Goal: Task Accomplishment & Management: Use online tool/utility

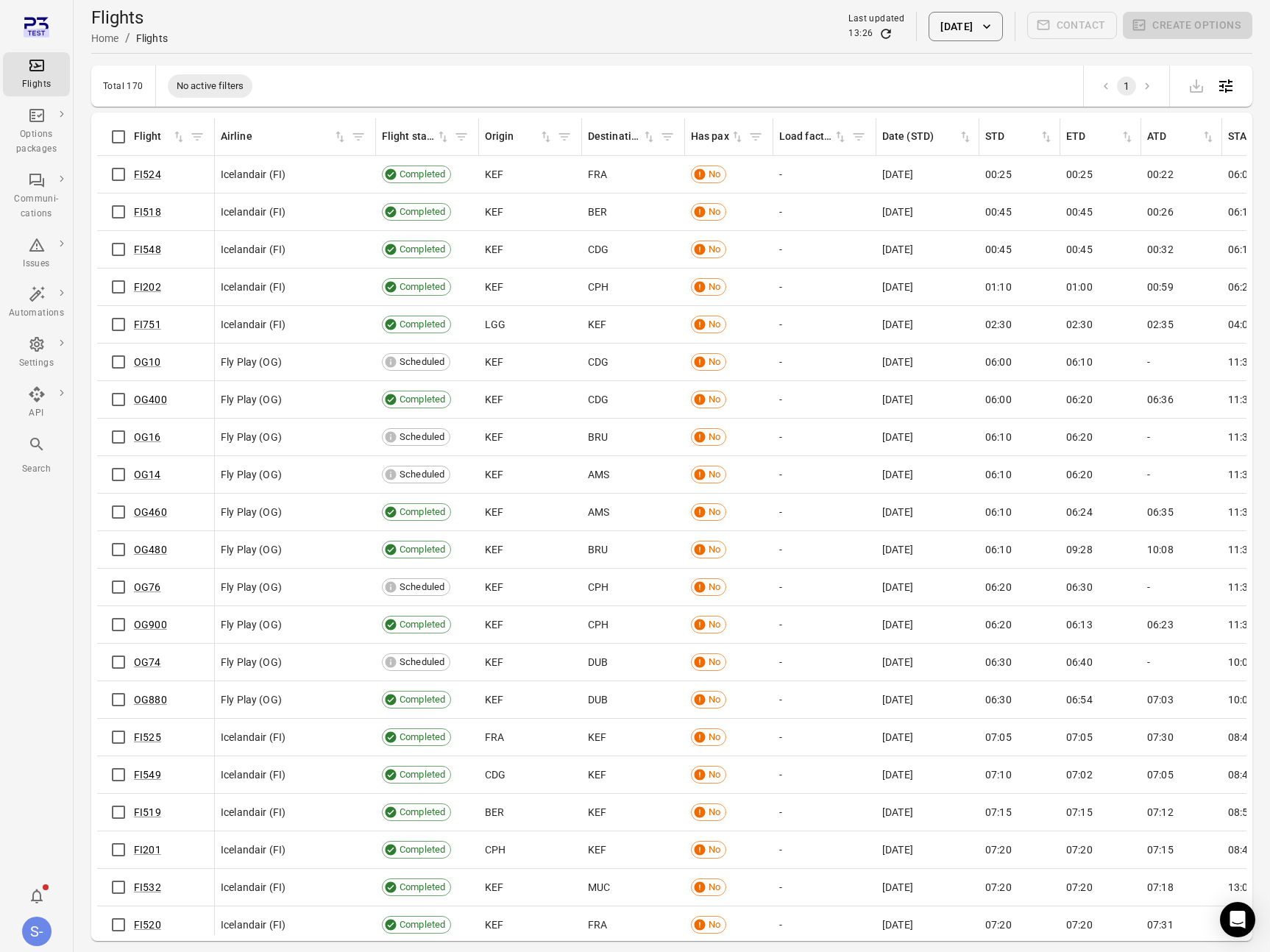
click at [954, 30] on button "19 Aug 2025" at bounding box center [966, 26] width 74 height 30
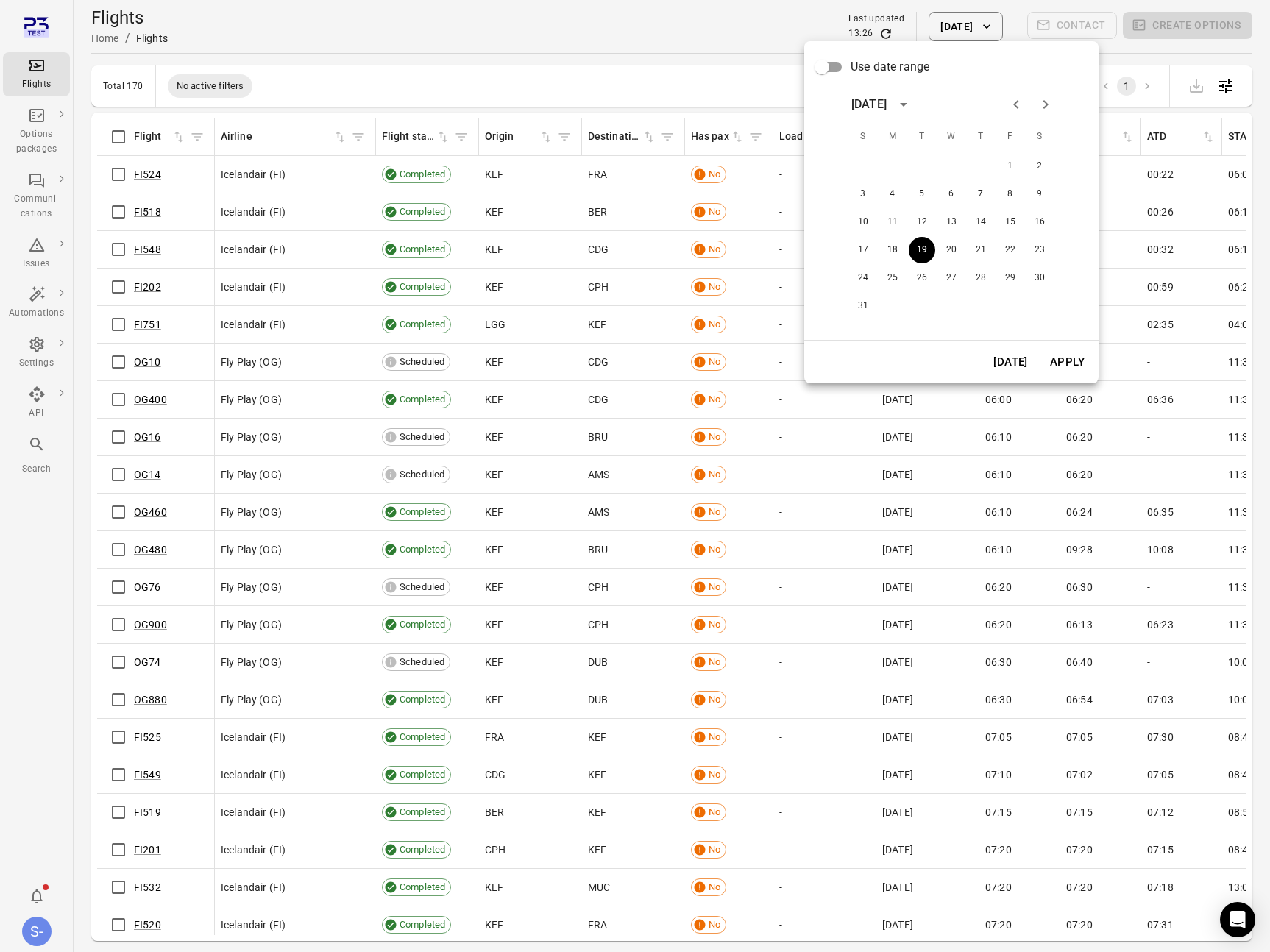
click at [876, 305] on div "31" at bounding box center [951, 306] width 235 height 27
click at [875, 310] on div "31" at bounding box center [951, 306] width 235 height 27
click at [868, 310] on button "31" at bounding box center [864, 306] width 27 height 27
click at [1067, 365] on button "Apply" at bounding box center [1067, 362] width 51 height 31
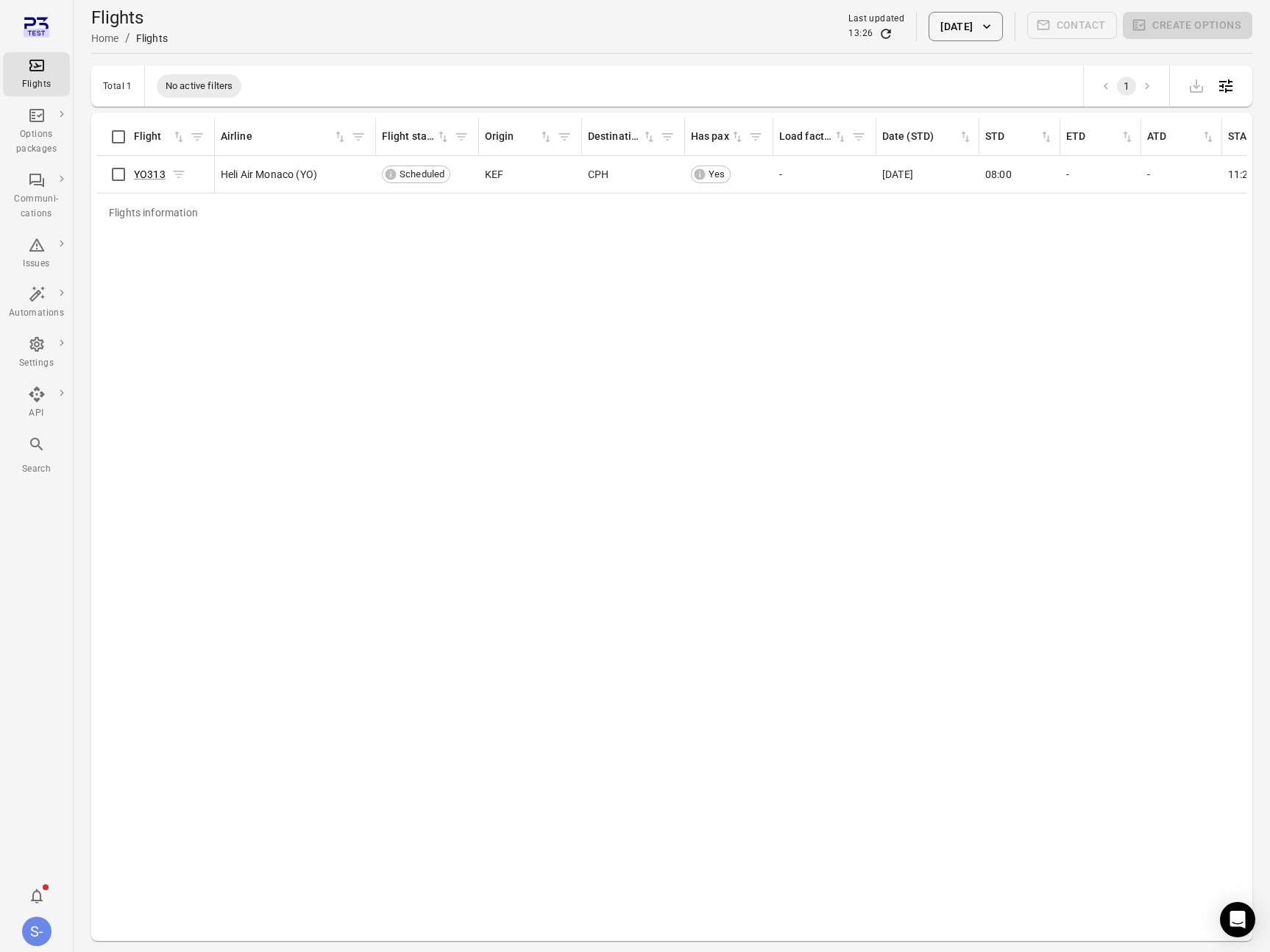
click at [166, 175] on div "YO313" at bounding box center [160, 174] width 52 height 14
click at [148, 175] on link "YO313" at bounding box center [150, 175] width 32 height 12
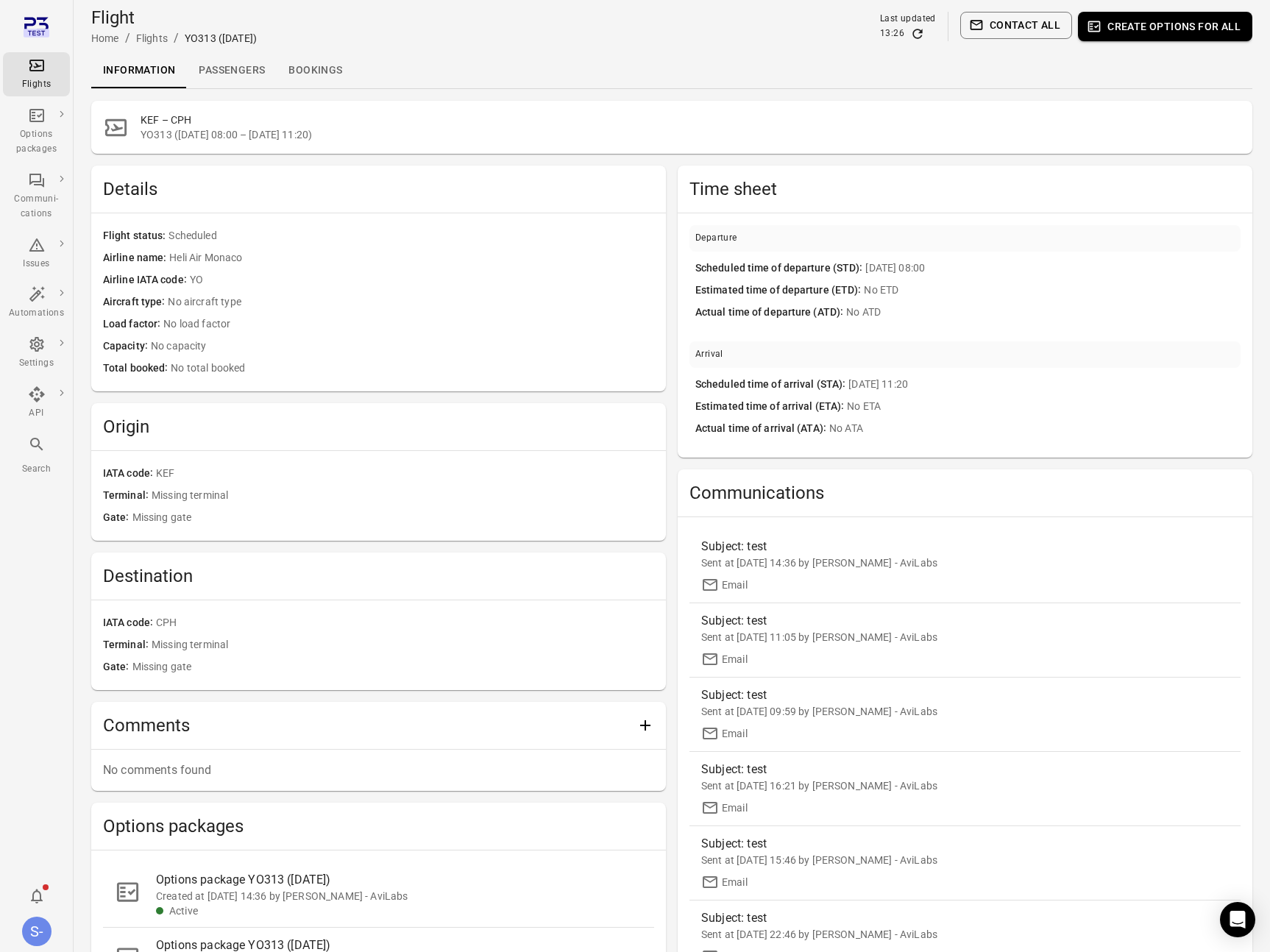
click at [248, 70] on link "Passengers" at bounding box center [232, 70] width 90 height 36
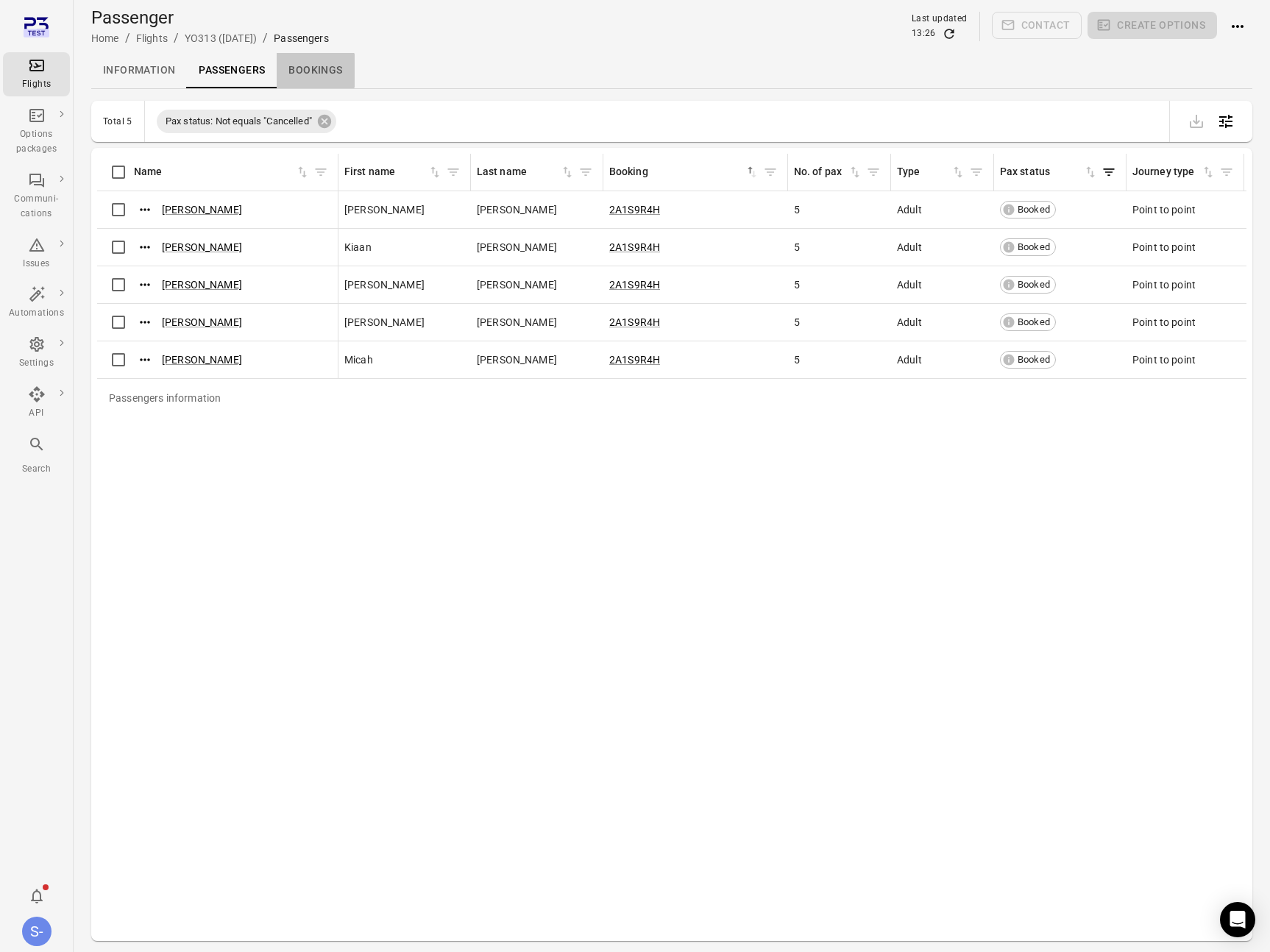
click at [298, 71] on link "Bookings" at bounding box center [315, 70] width 78 height 36
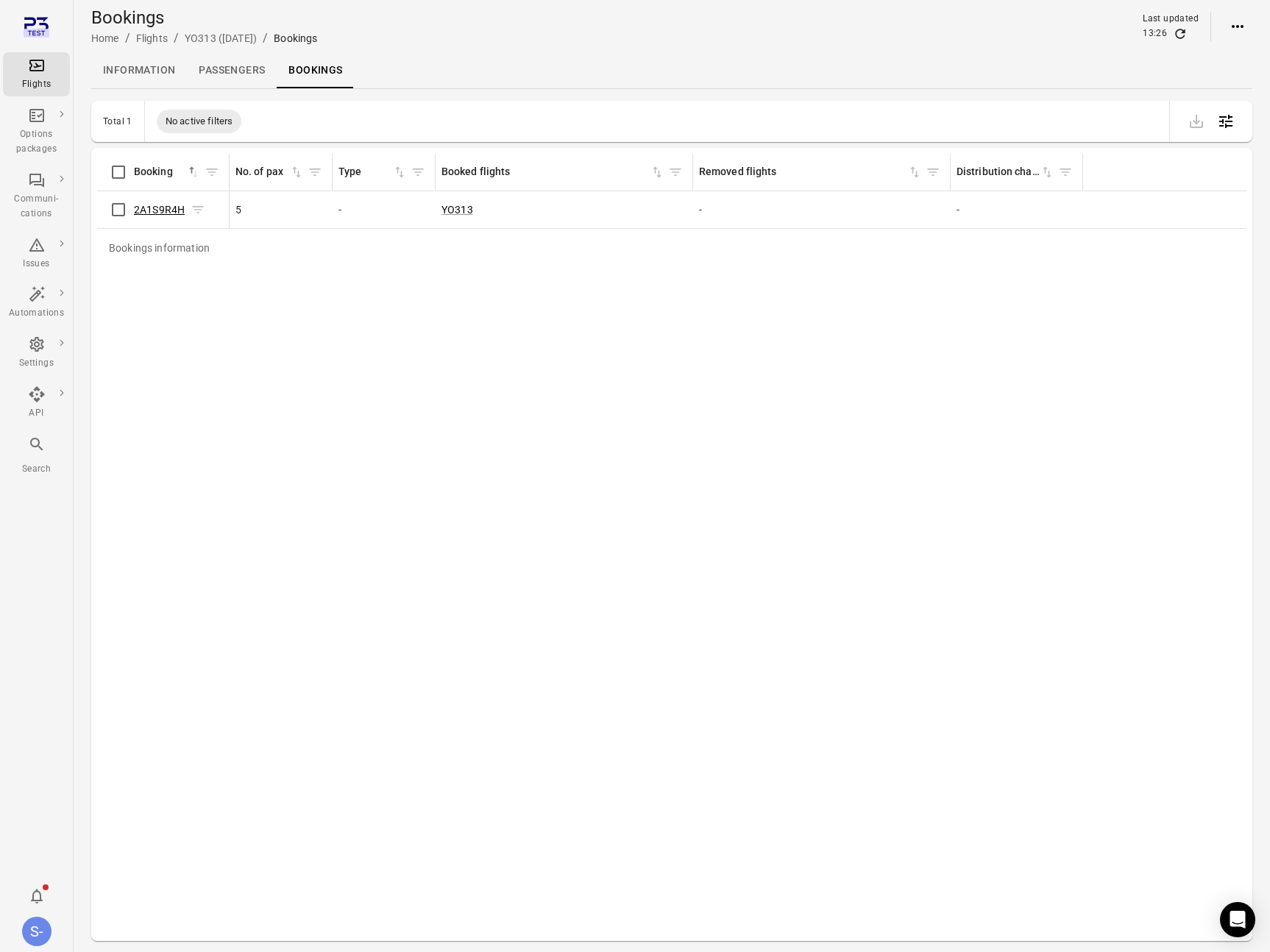
click at [162, 206] on link "2A1S9R4H" at bounding box center [159, 209] width 51 height 12
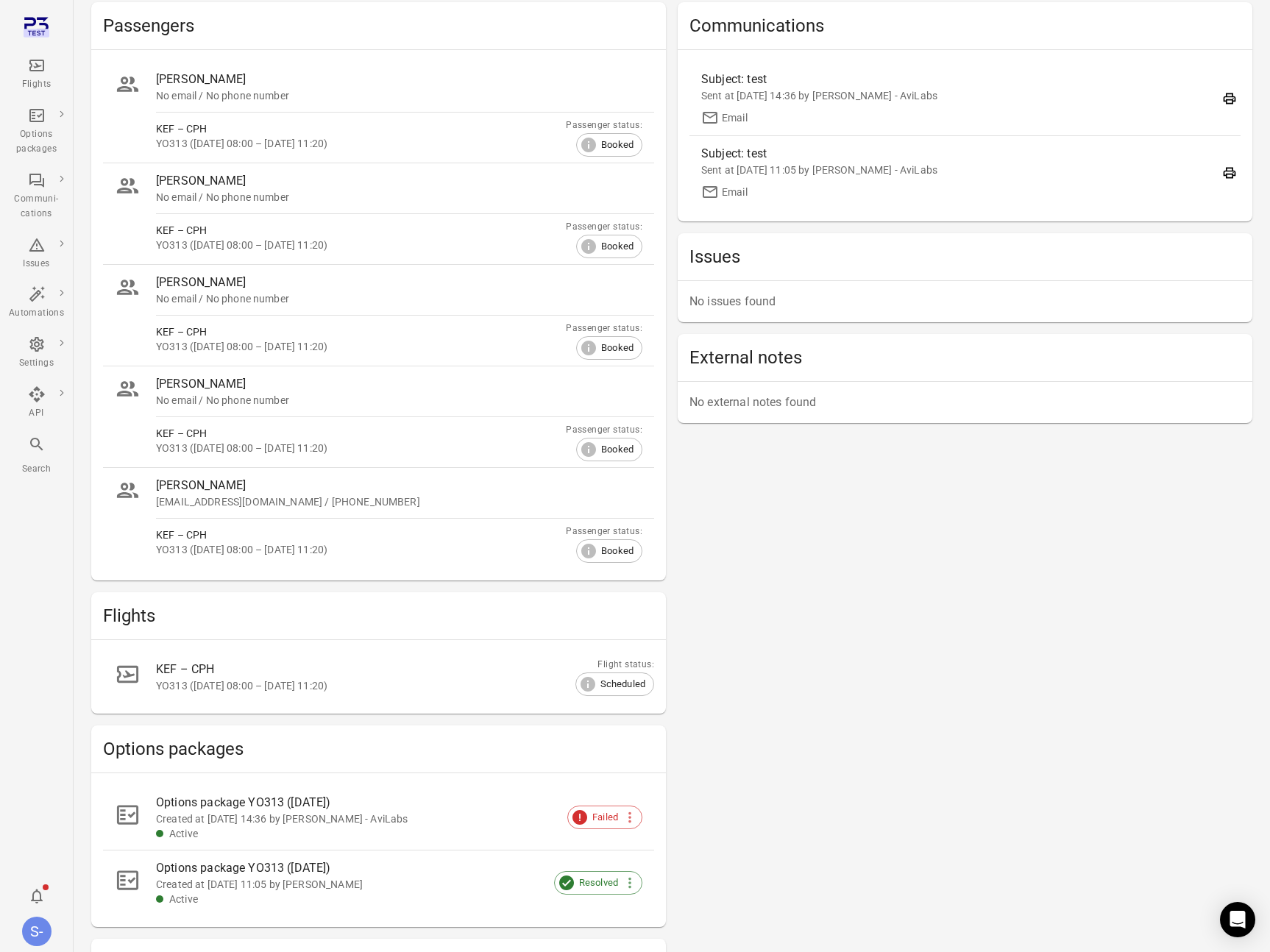
scroll to position [129, 0]
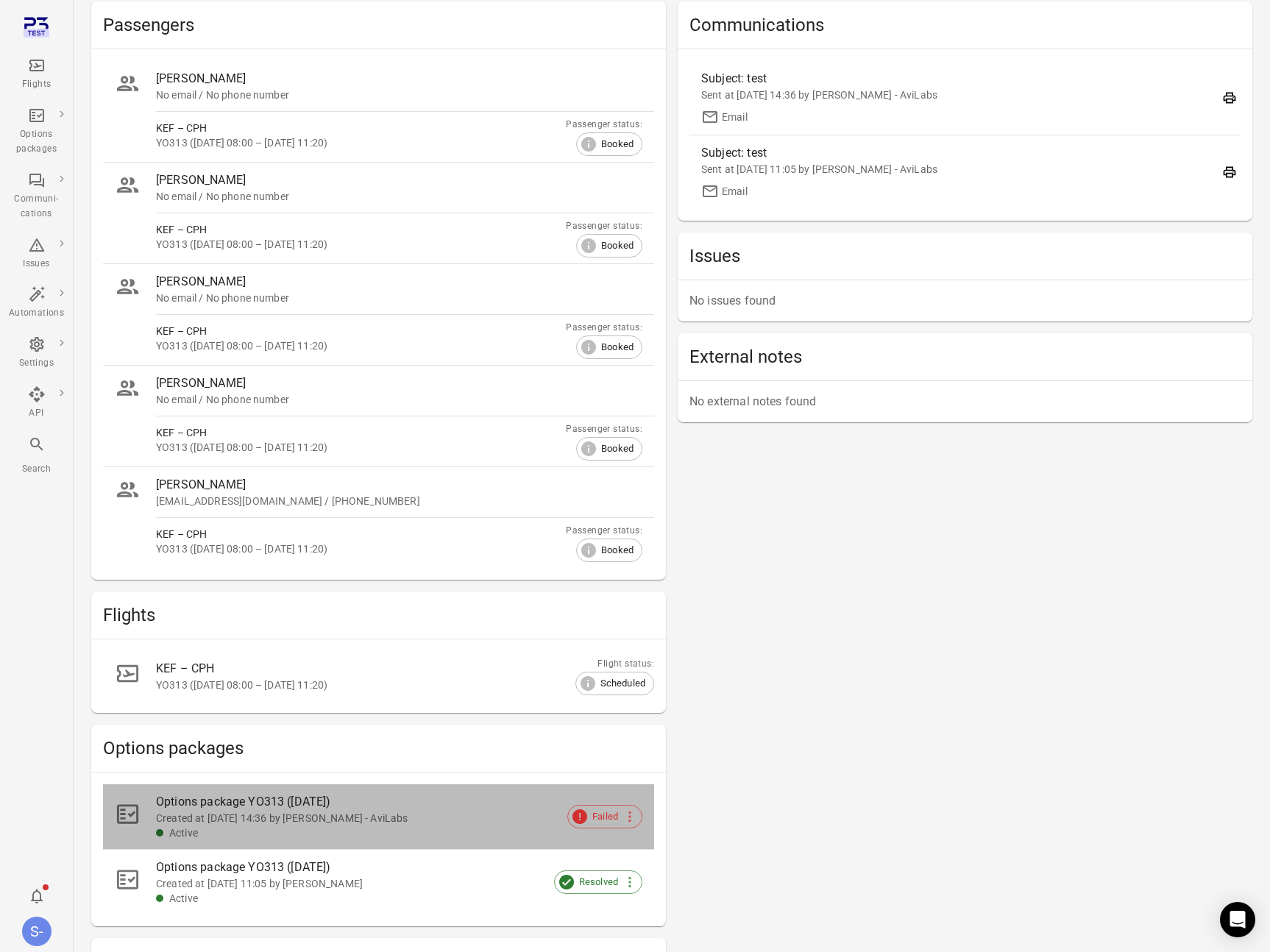
click at [396, 816] on div "Created at 18 Aug 2025 14:36 by Sólberg - AviLabs" at bounding box center [388, 818] width 463 height 14
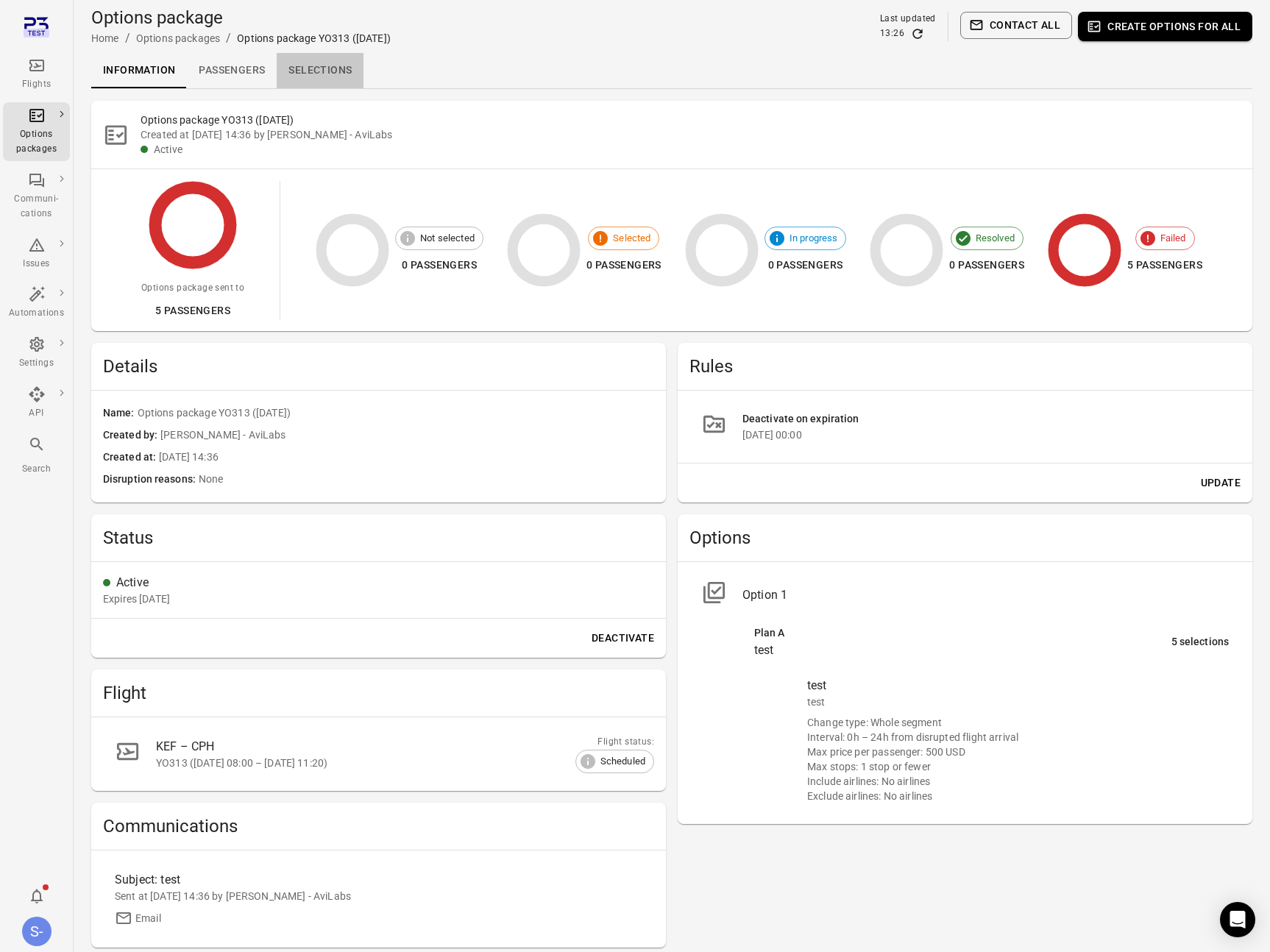
click at [333, 84] on link "Selections" at bounding box center [320, 70] width 86 height 36
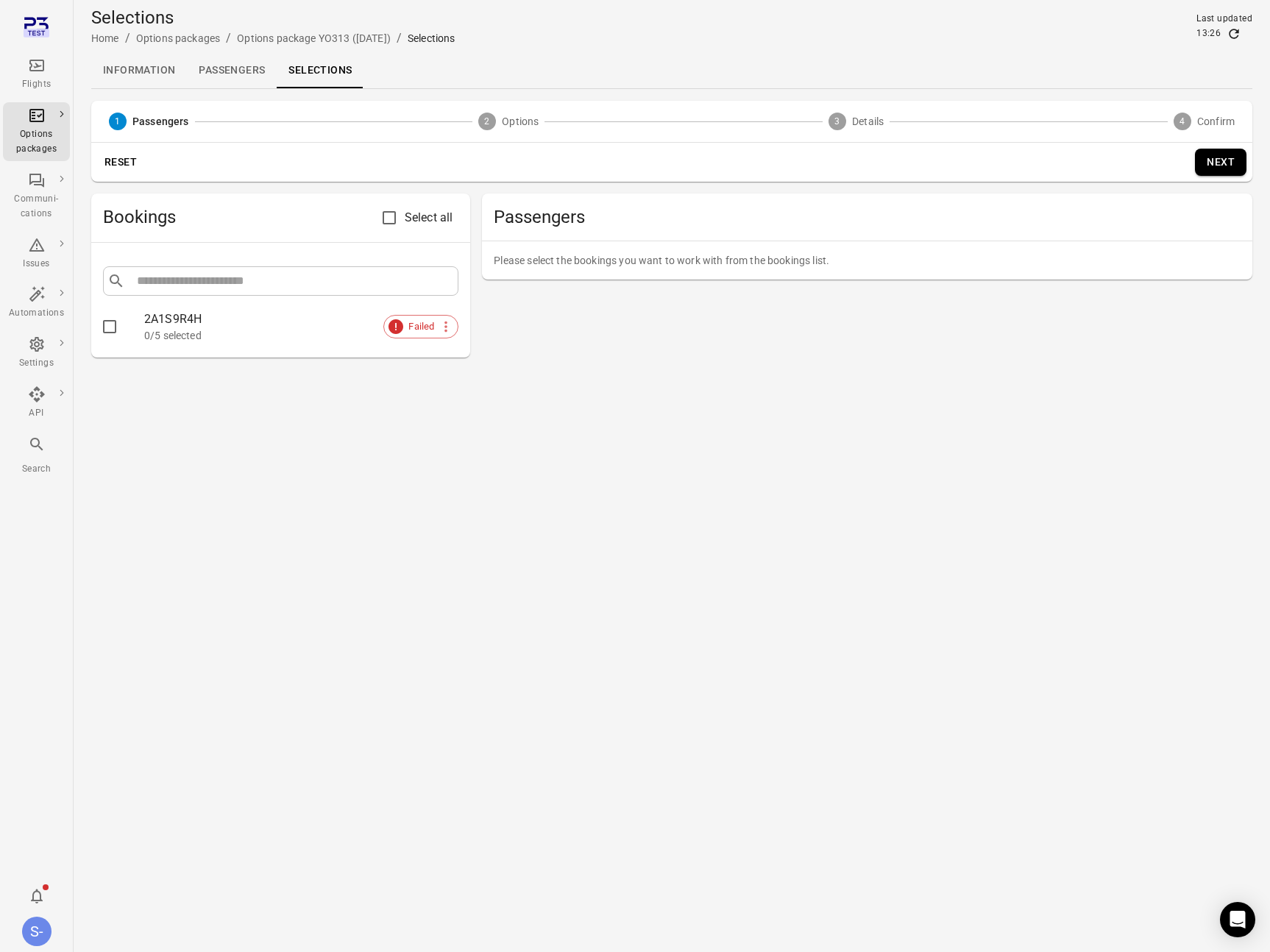
click at [174, 335] on div "0/5 selected" at bounding box center [300, 335] width 314 height 14
click at [89, 321] on main "Selections Home / Options packages / Options package YO313 (31 Aug) / Selection…" at bounding box center [672, 476] width 1197 height 952
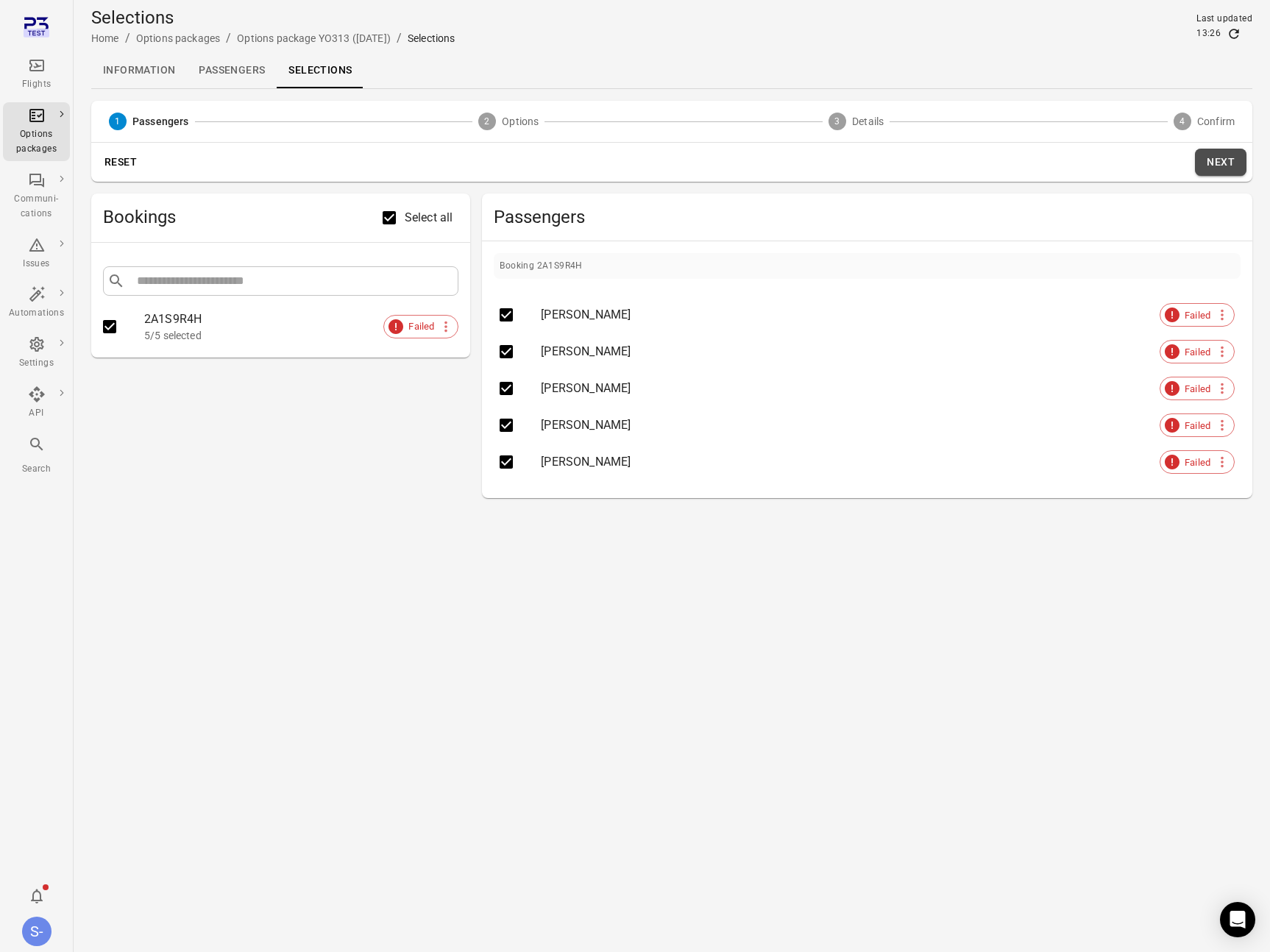
click at [1213, 169] on button "Next" at bounding box center [1221, 162] width 52 height 27
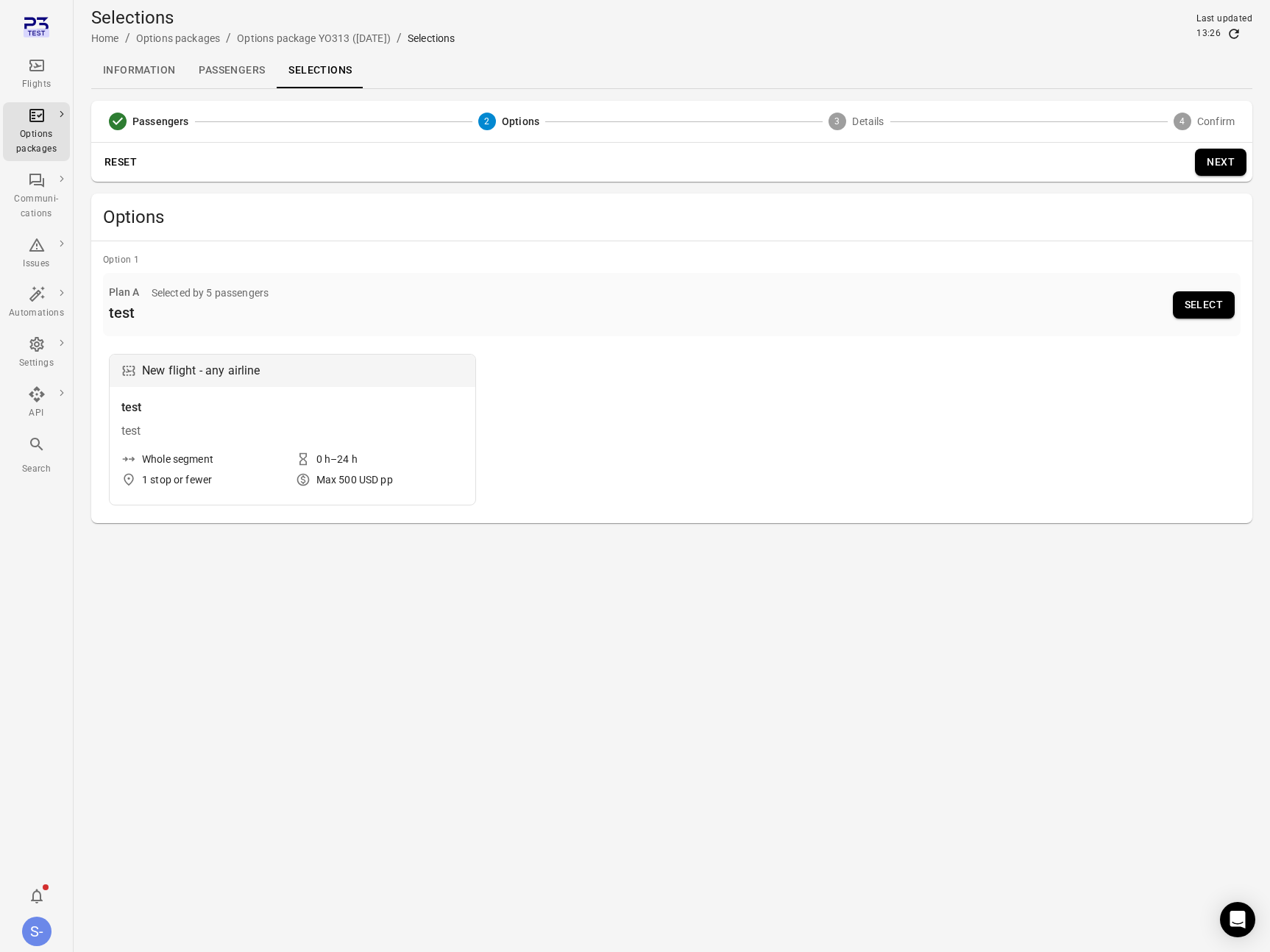
click at [1205, 310] on button "Select" at bounding box center [1204, 305] width 61 height 27
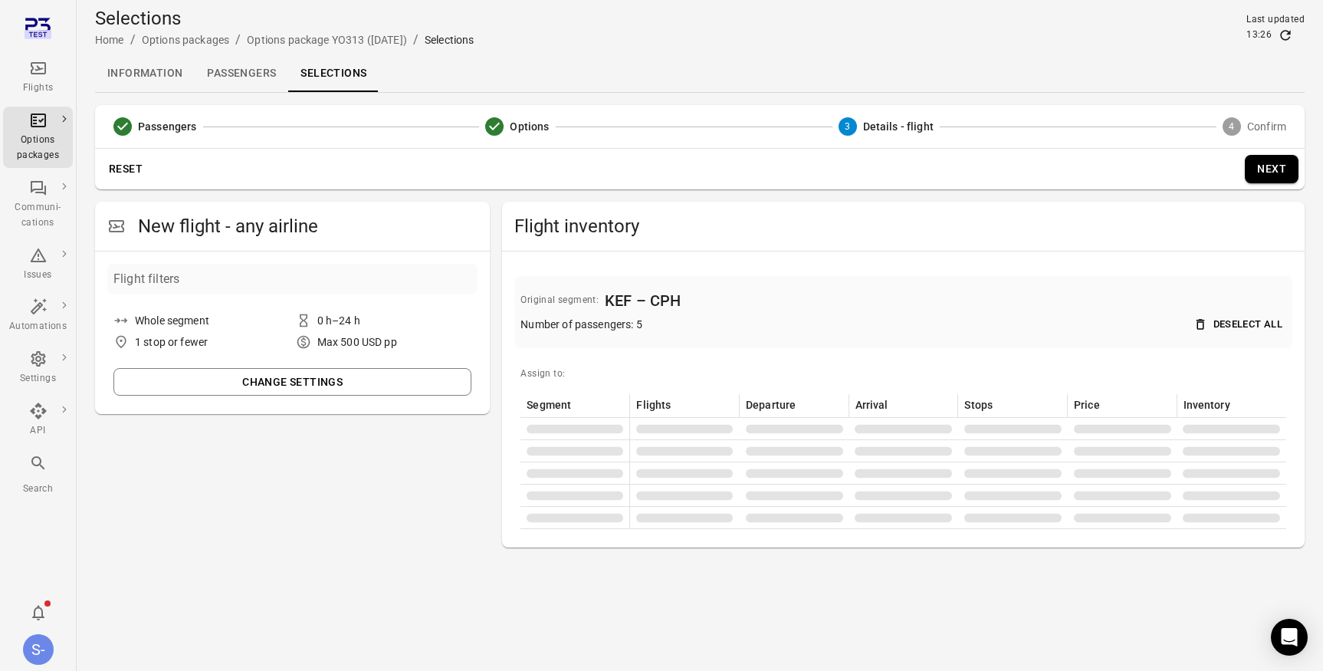
click at [257, 82] on link "Passengers" at bounding box center [242, 73] width 94 height 37
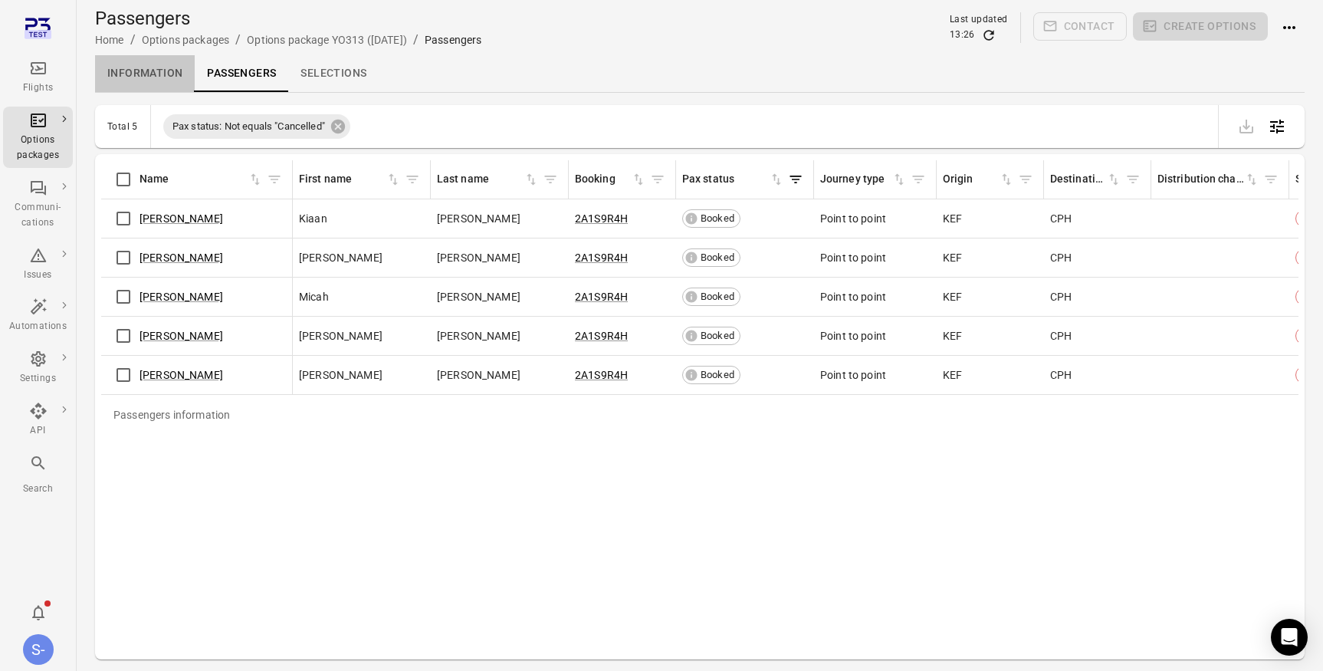
click at [133, 72] on link "Information" at bounding box center [145, 73] width 100 height 37
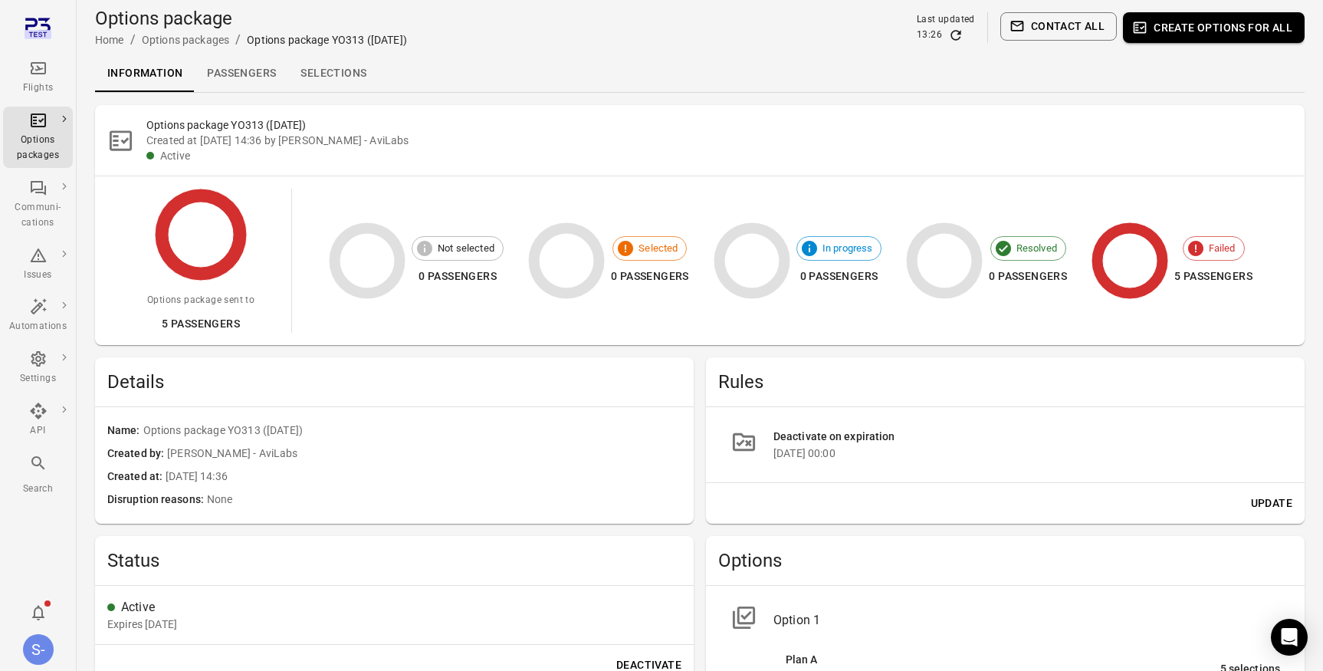
click at [42, 51] on li "Flights" at bounding box center [38, 77] width 70 height 52
click at [35, 71] on icon "Main navigation" at bounding box center [38, 68] width 18 height 18
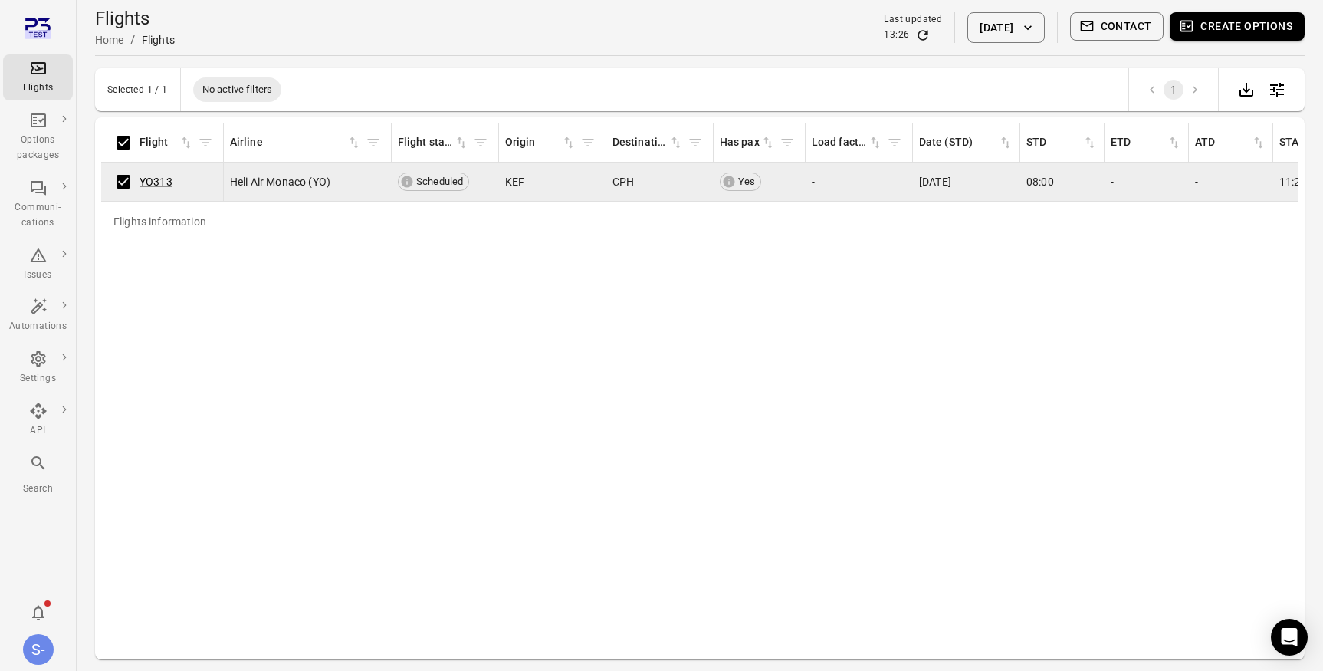
click at [1284, 26] on button "Create options" at bounding box center [1237, 26] width 135 height 28
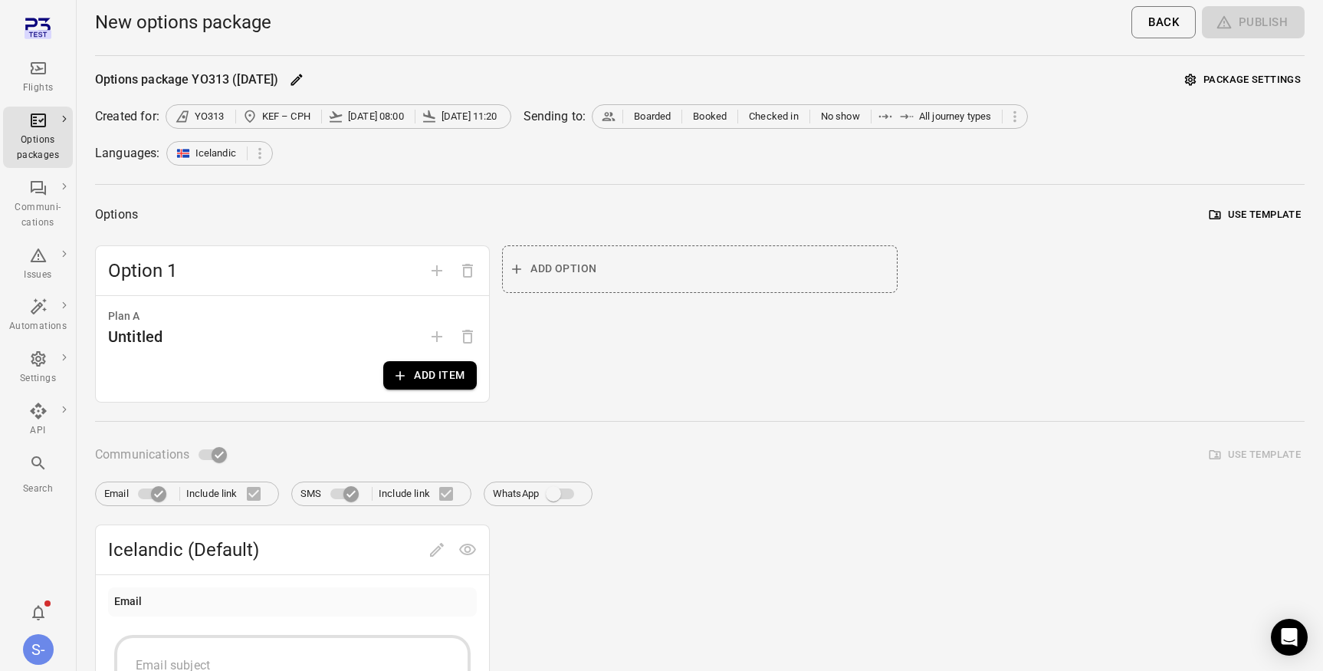
click at [424, 372] on button "Add item" at bounding box center [430, 375] width 94 height 28
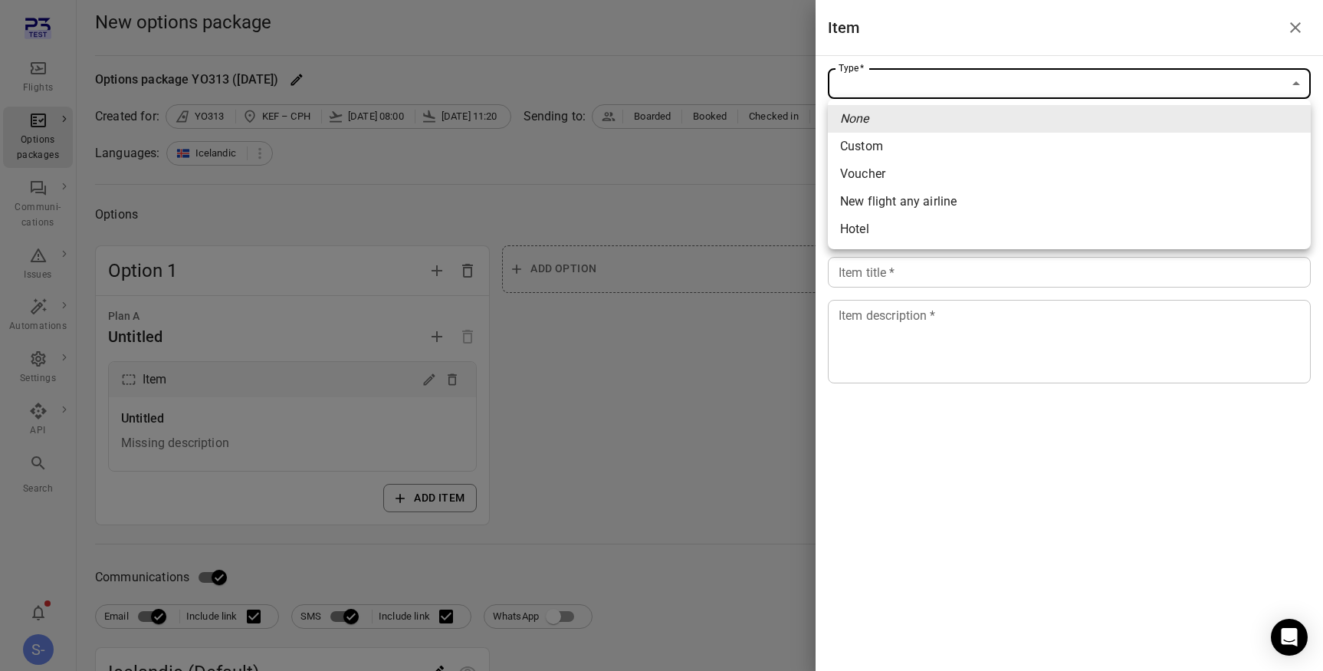
click at [1008, 97] on body "Flights Options packages Communi-cations Issues Automations Settings API Search…" at bounding box center [661, 668] width 1323 height 1336
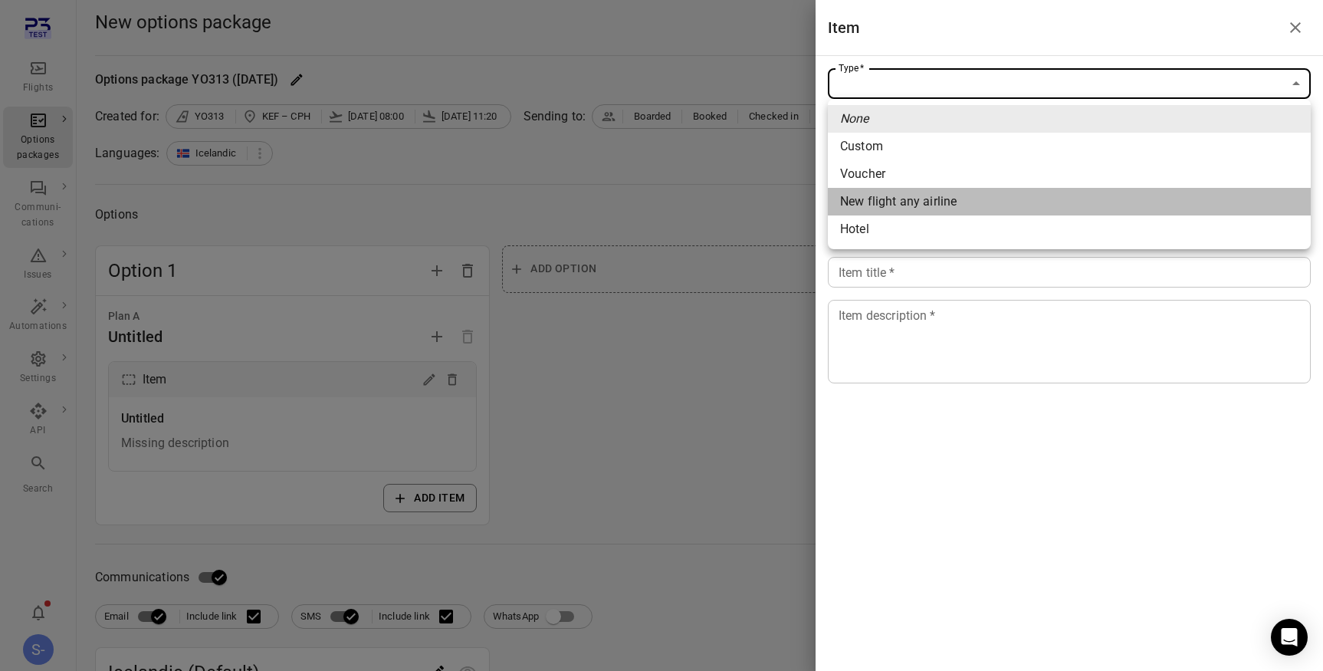
click at [929, 209] on span "New flight any airline" at bounding box center [1069, 201] width 459 height 18
type input "**********"
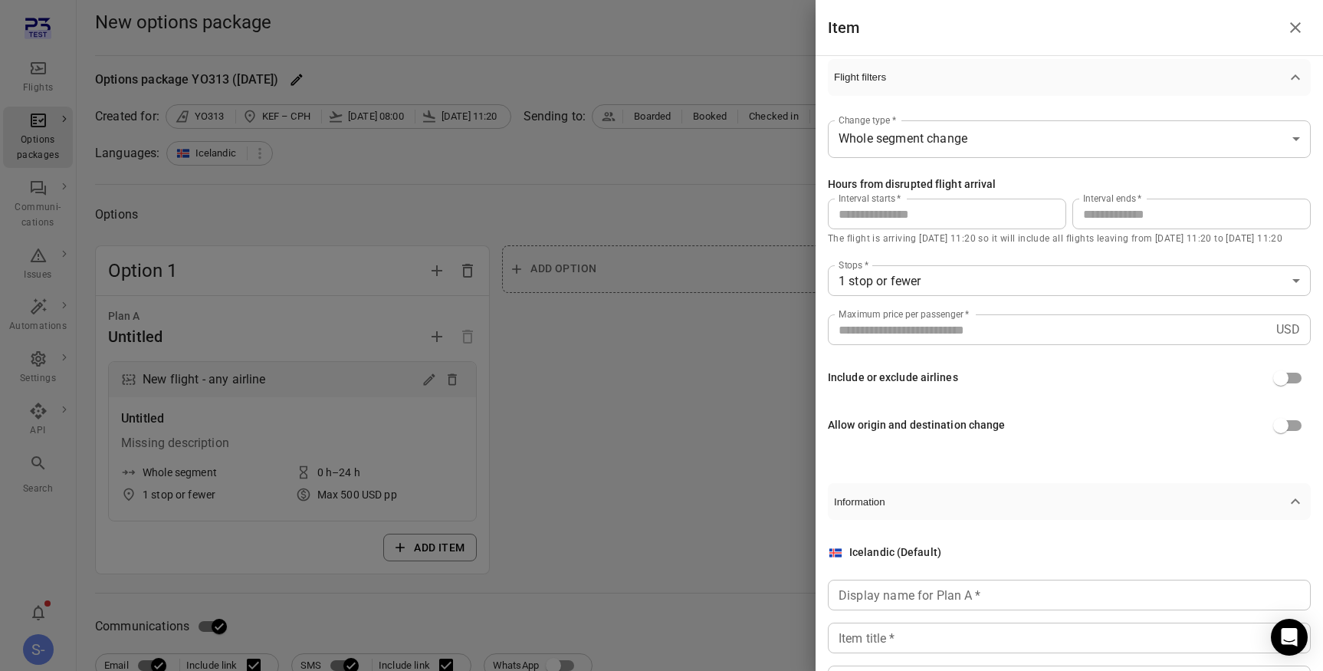
scroll to position [227, 0]
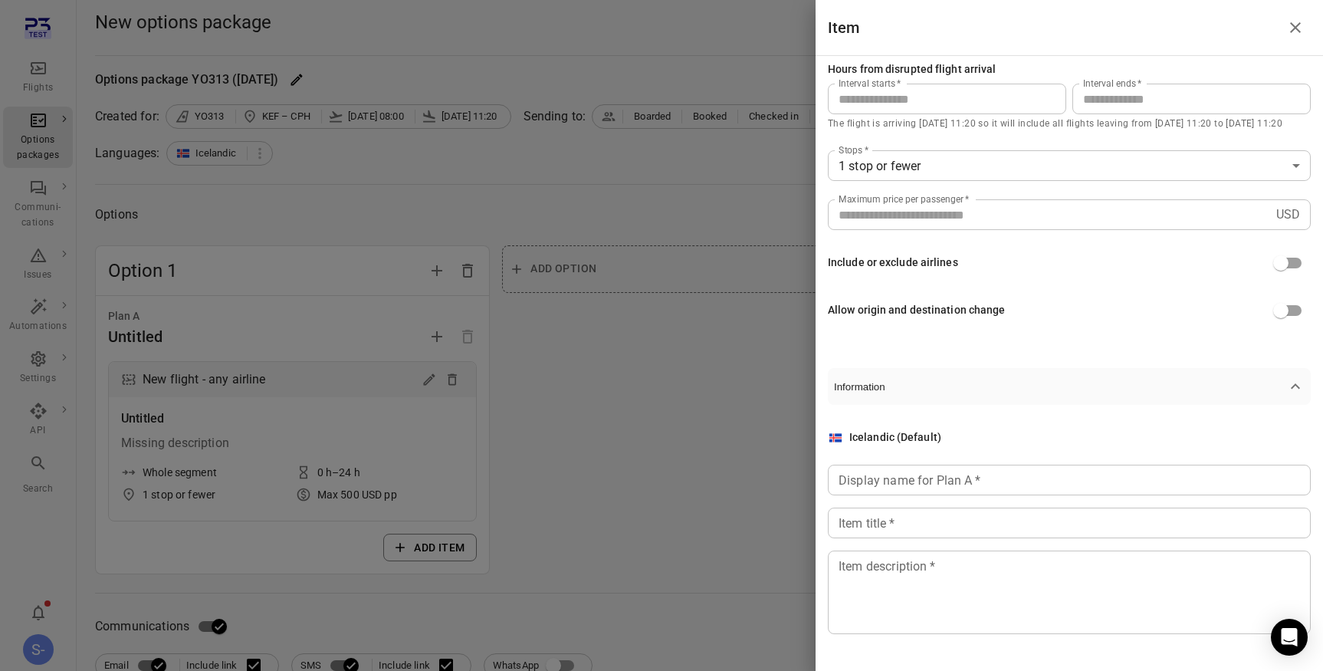
click at [877, 502] on div "Icelandic (Default) Display name for Plan A   * Display name for Plan A   * Ite…" at bounding box center [1069, 531] width 483 height 205
click at [883, 491] on input "Display name for Plan A   *" at bounding box center [1069, 480] width 483 height 31
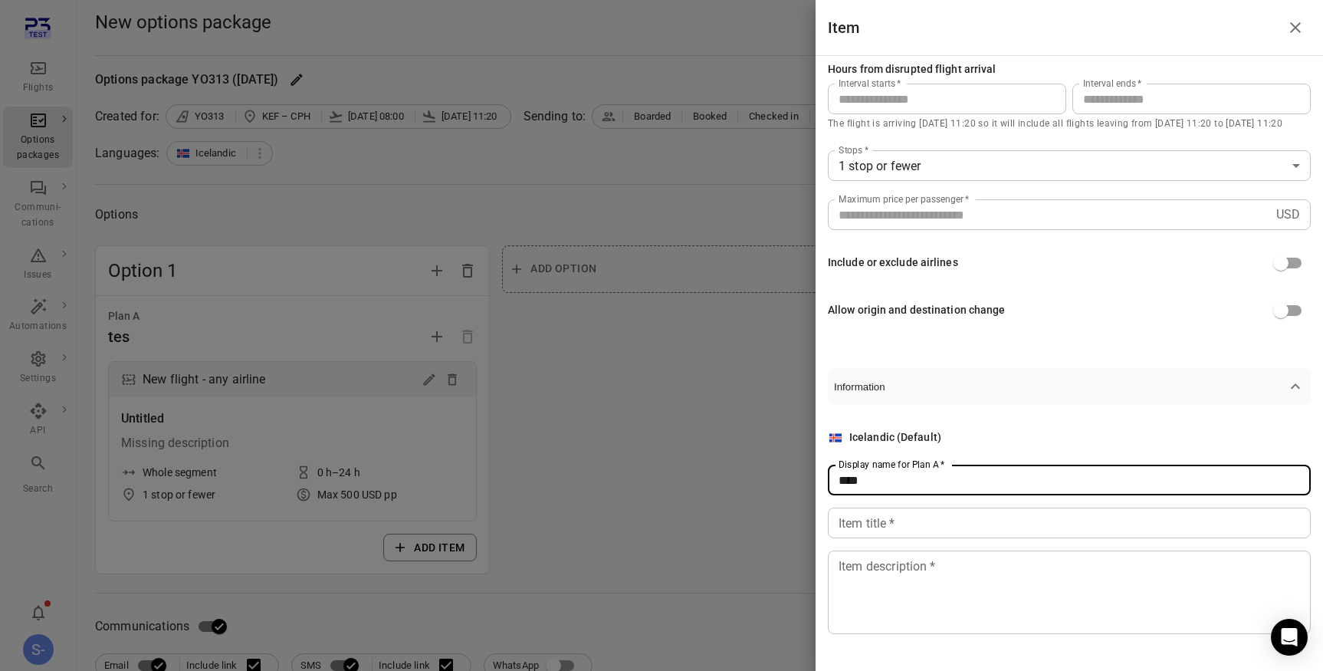
type input "****"
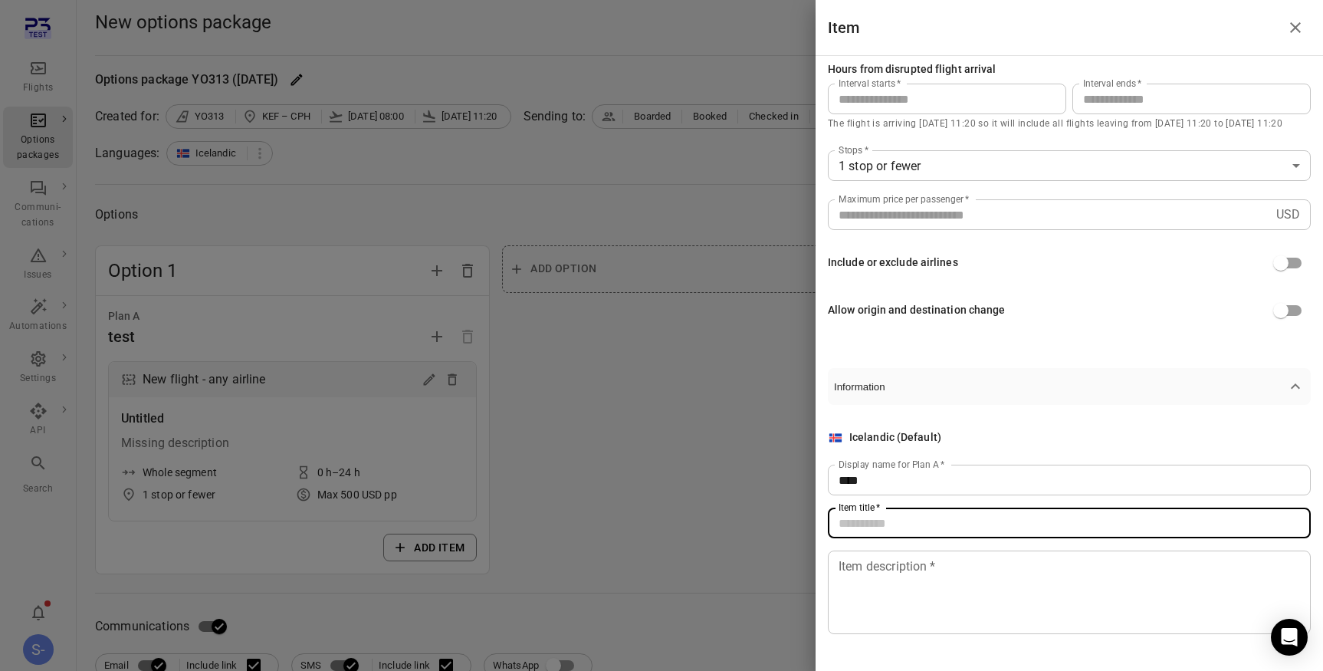
click at [863, 514] on div "Item title   * Item title   *" at bounding box center [1069, 523] width 483 height 31
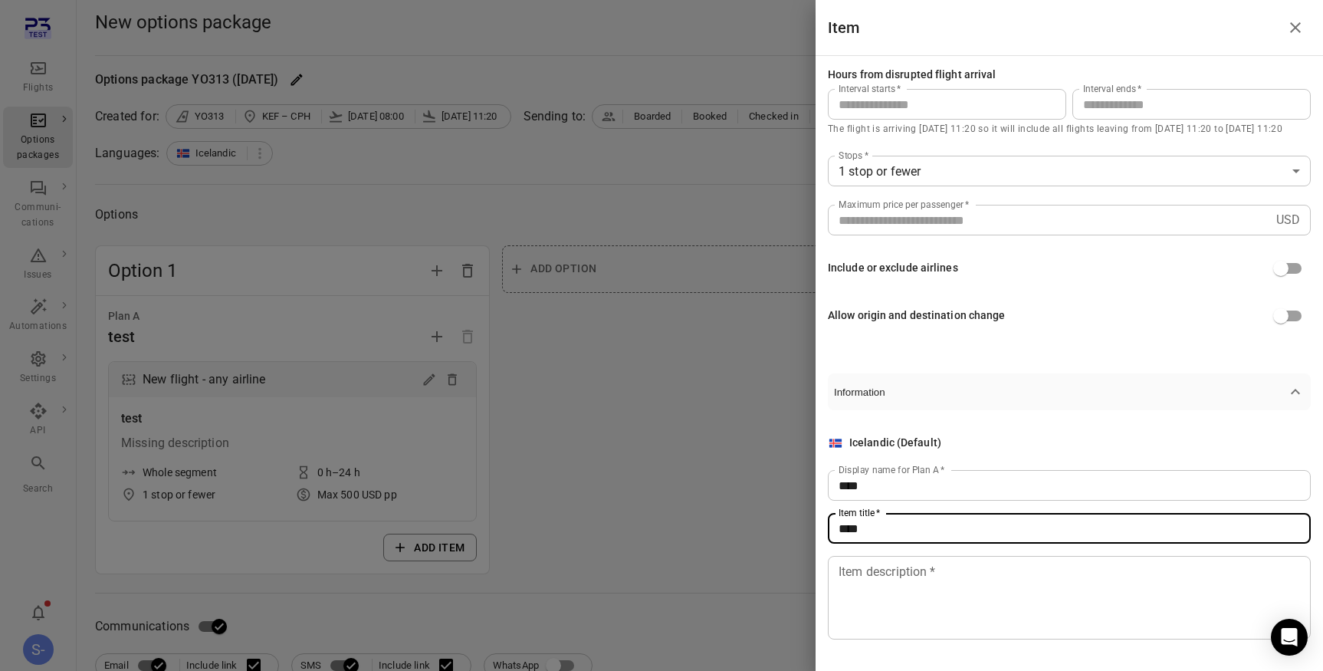
type input "****"
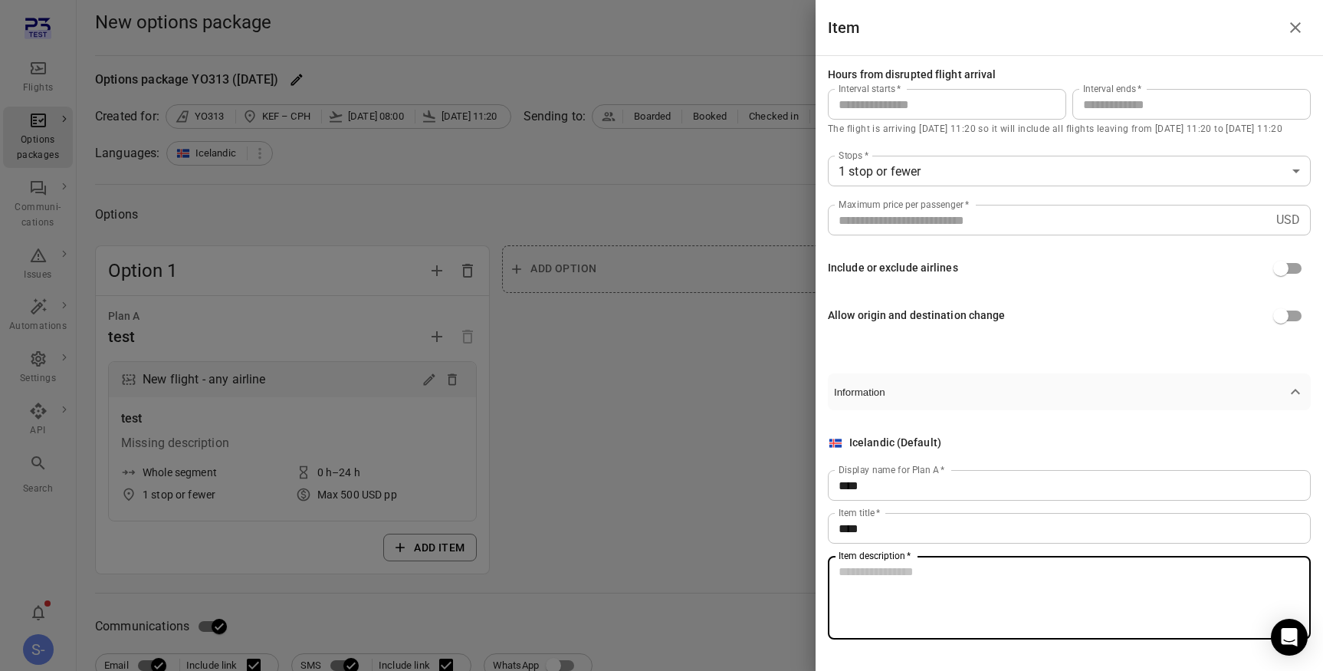
click at [870, 567] on div "Item description   * * Item description   *" at bounding box center [1069, 598] width 483 height 84
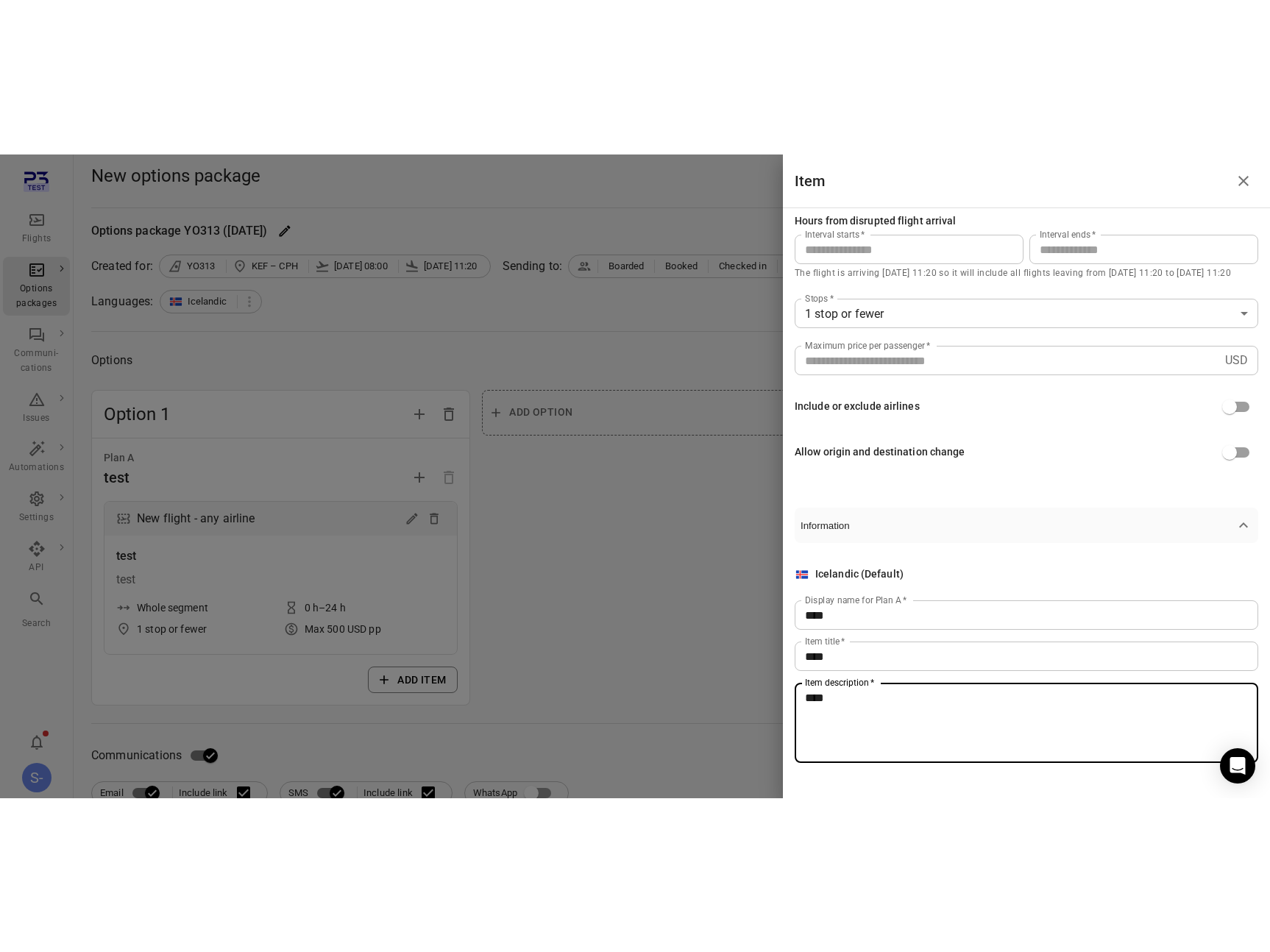
scroll to position [0, 0]
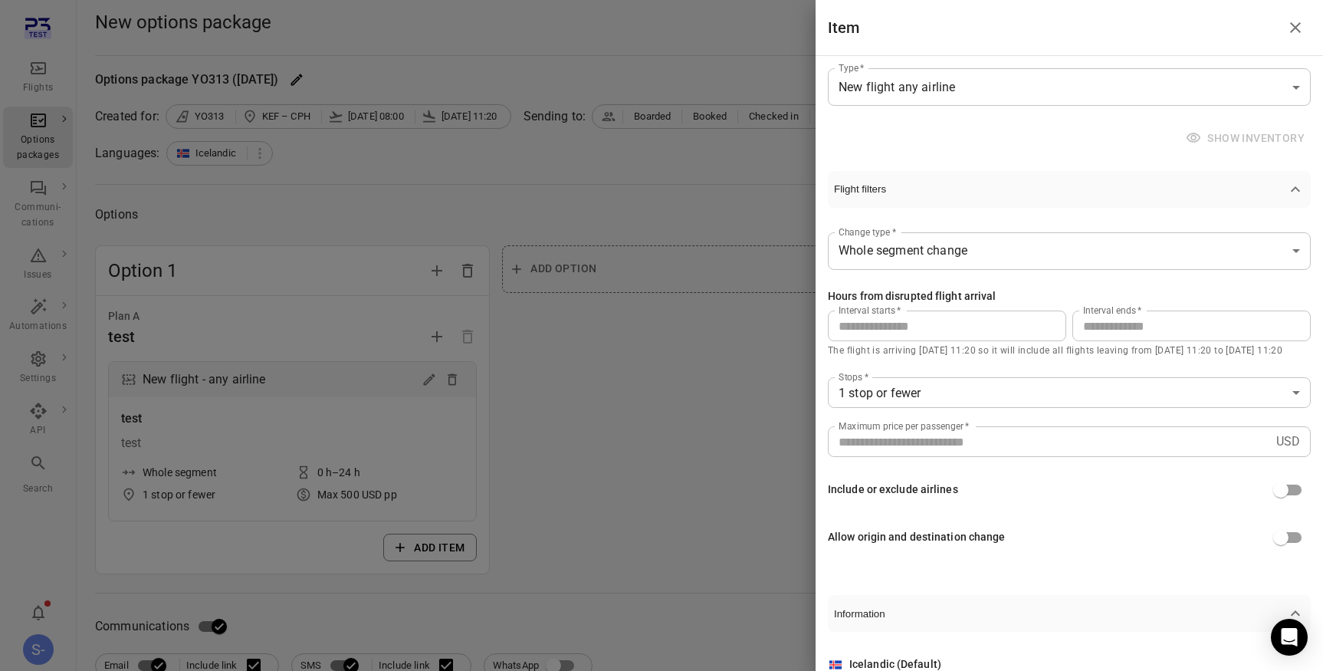
type textarea "****"
click at [1314, 31] on div "Item" at bounding box center [1070, 27] width 508 height 55
click at [1297, 24] on icon "Close drawer" at bounding box center [1296, 27] width 18 height 18
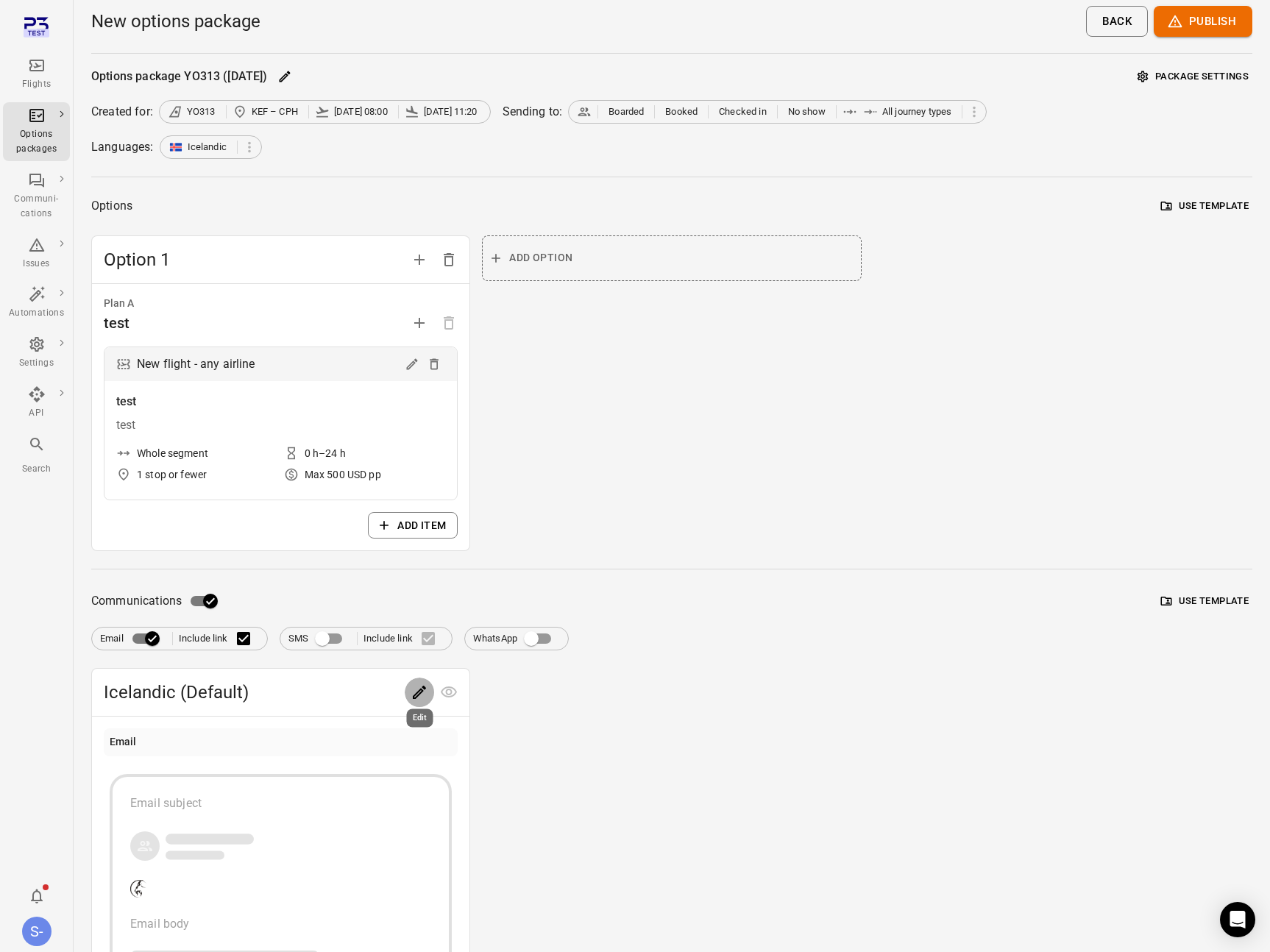
click at [430, 694] on button "Edit" at bounding box center [419, 692] width 30 height 30
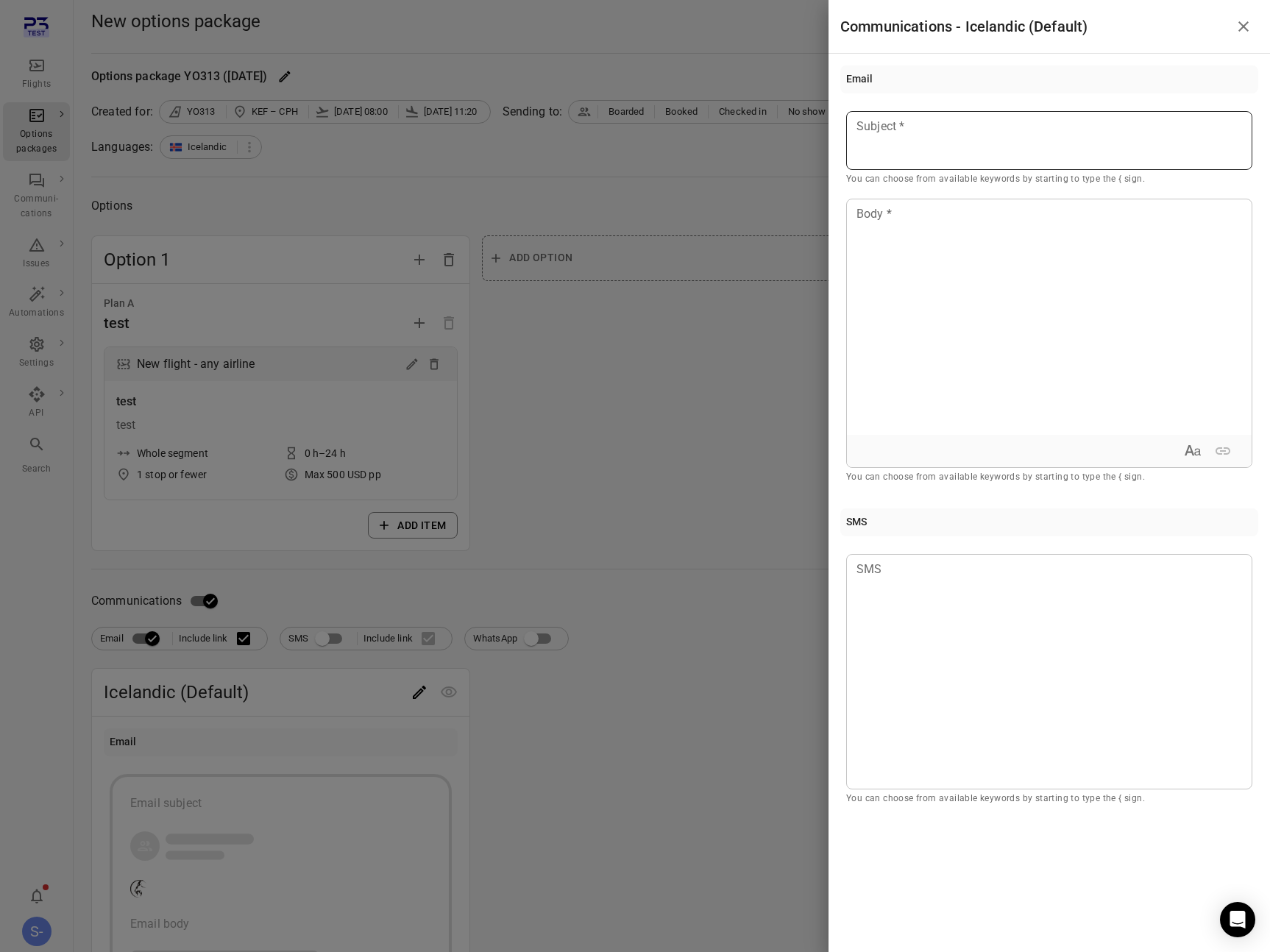
click at [907, 131] on p at bounding box center [1049, 127] width 384 height 17
click at [904, 273] on div at bounding box center [1050, 317] width 405 height 235
click at [658, 314] on div at bounding box center [635, 476] width 1270 height 952
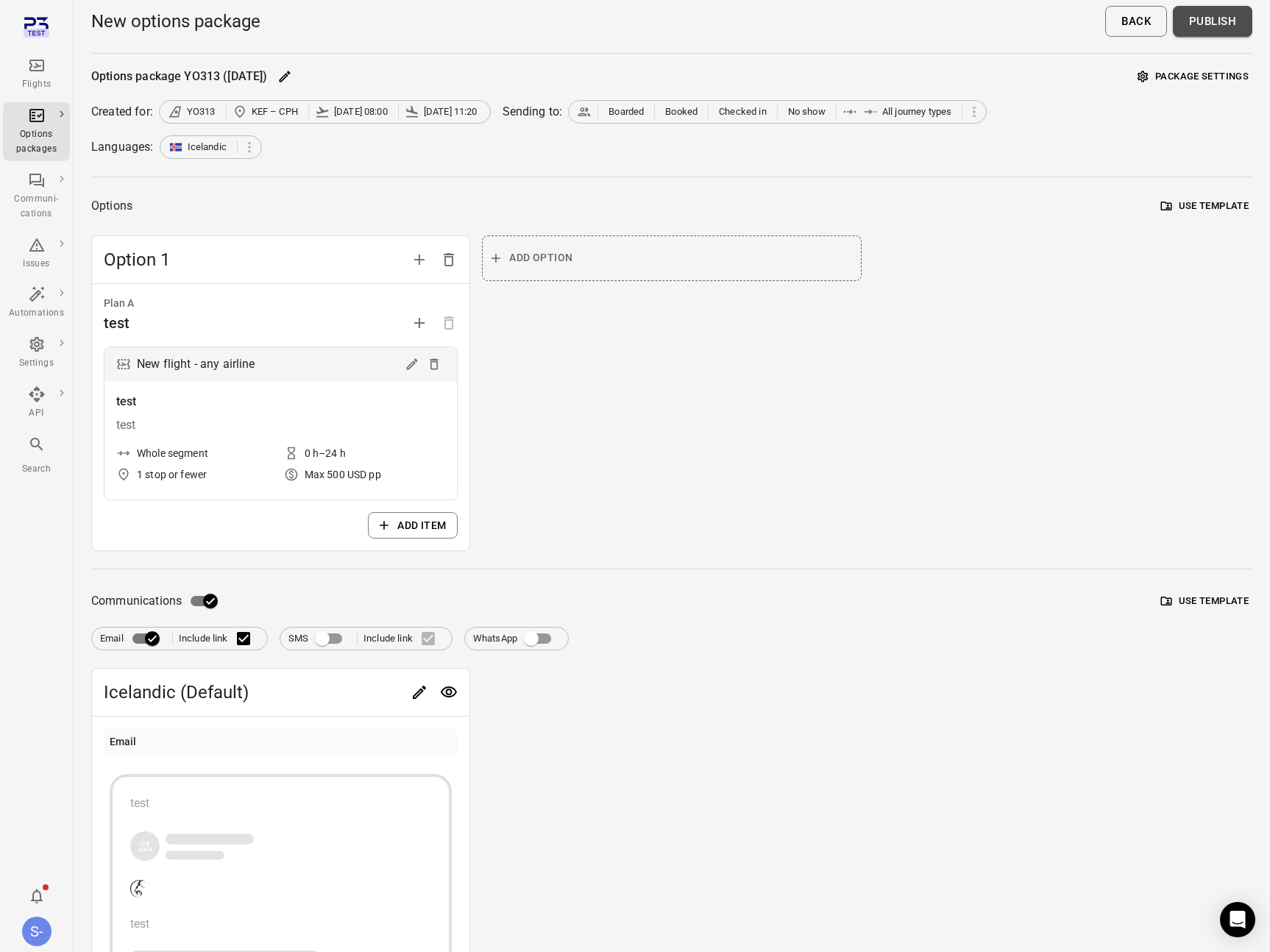
click at [1230, 9] on button "Publish" at bounding box center [1212, 21] width 80 height 31
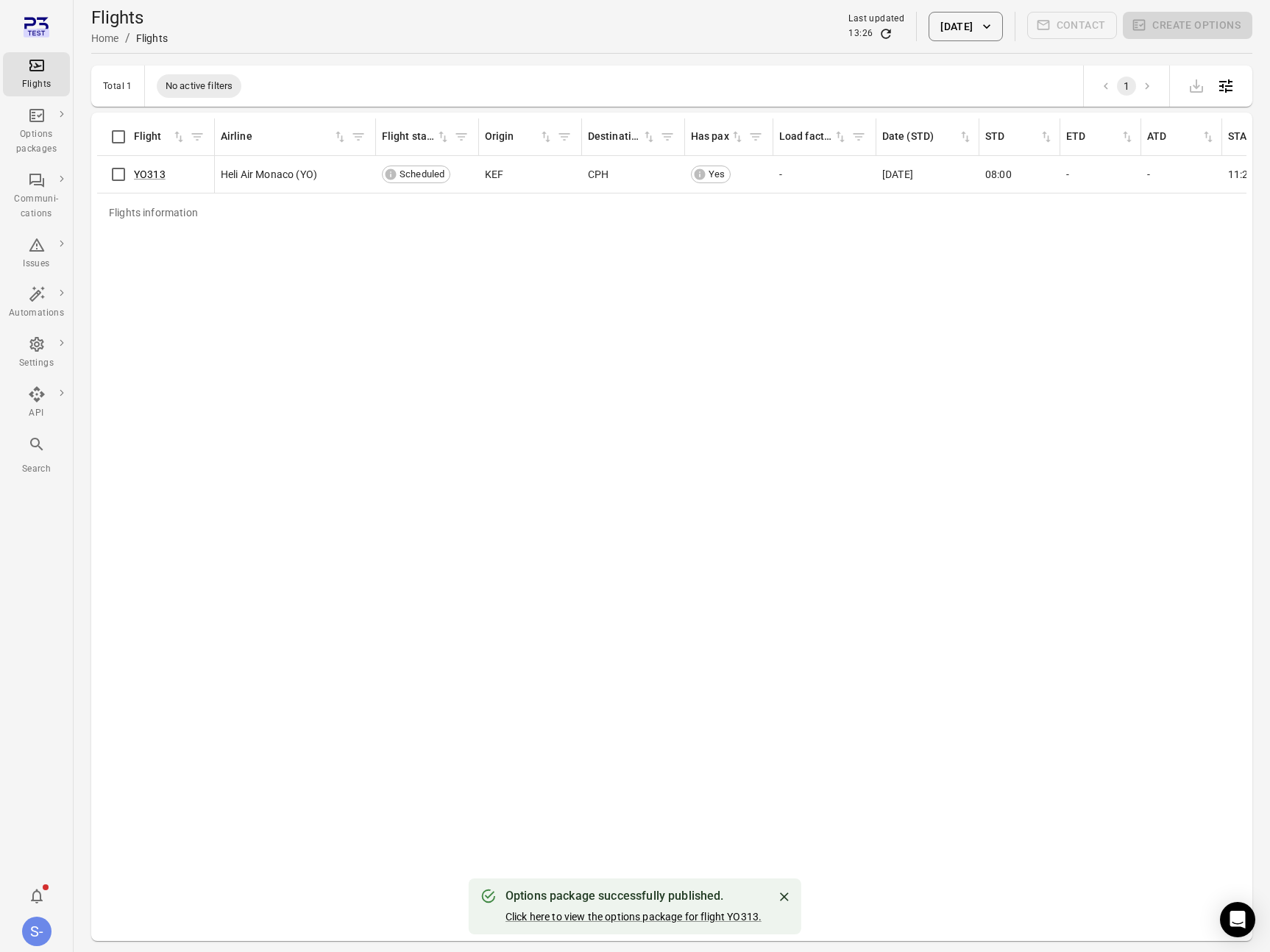
click at [1008, 282] on div "Flights information Flight Airline Flight status Origin Destination Has pax Loa…" at bounding box center [672, 526] width 1150 height 817
